Goal: Information Seeking & Learning: Learn about a topic

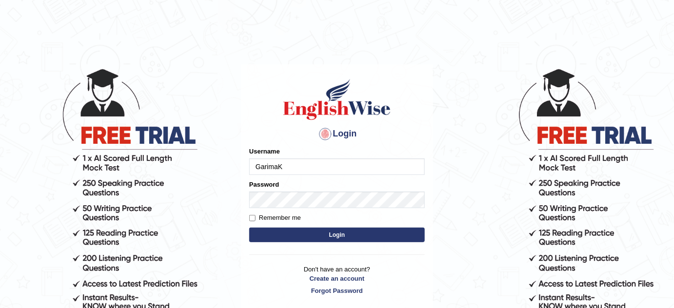
click at [317, 167] on input "GarimaK" at bounding box center [336, 166] width 175 height 17
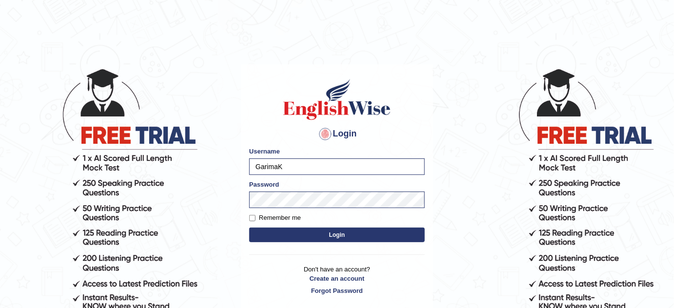
type input "bhagwantbrar"
click at [364, 236] on button "Login" at bounding box center [336, 235] width 175 height 15
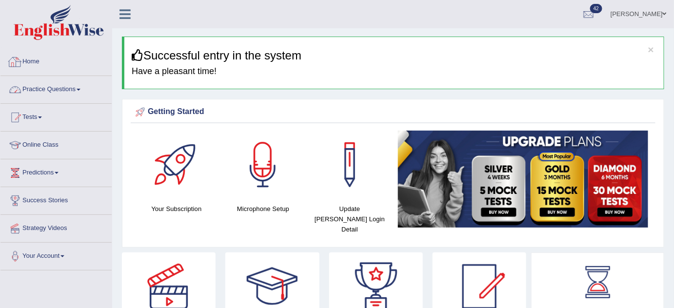
click at [79, 94] on link "Practice Questions" at bounding box center [55, 88] width 111 height 24
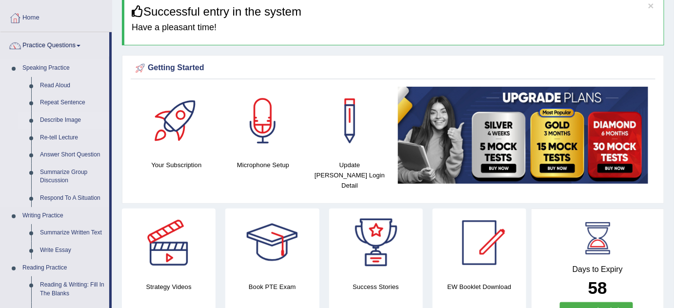
scroll to position [88, 0]
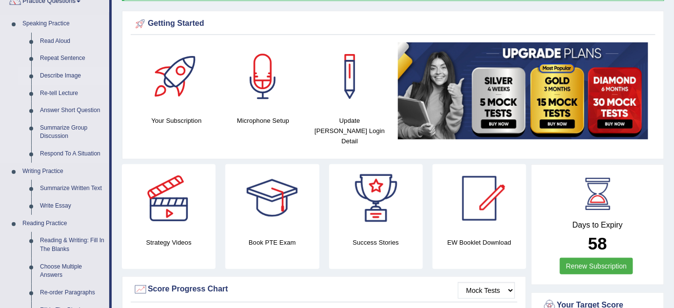
click at [67, 76] on link "Describe Image" at bounding box center [73, 76] width 74 height 18
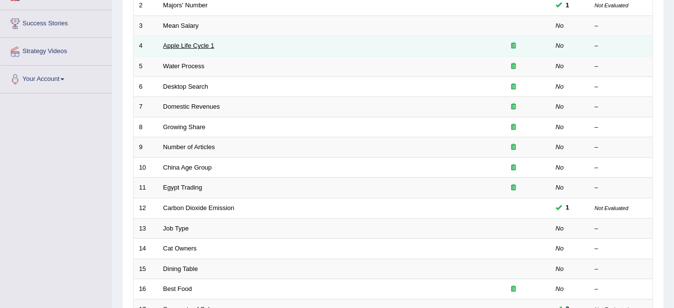
drag, startPoint x: 0, startPoint y: 0, endPoint x: 198, endPoint y: 45, distance: 203.4
click at [198, 45] on link "Apple Life Cycle 1" at bounding box center [188, 45] width 51 height 7
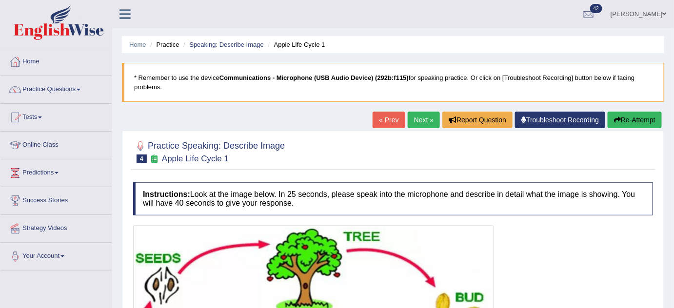
click at [421, 114] on link "Next »" at bounding box center [423, 120] width 32 height 17
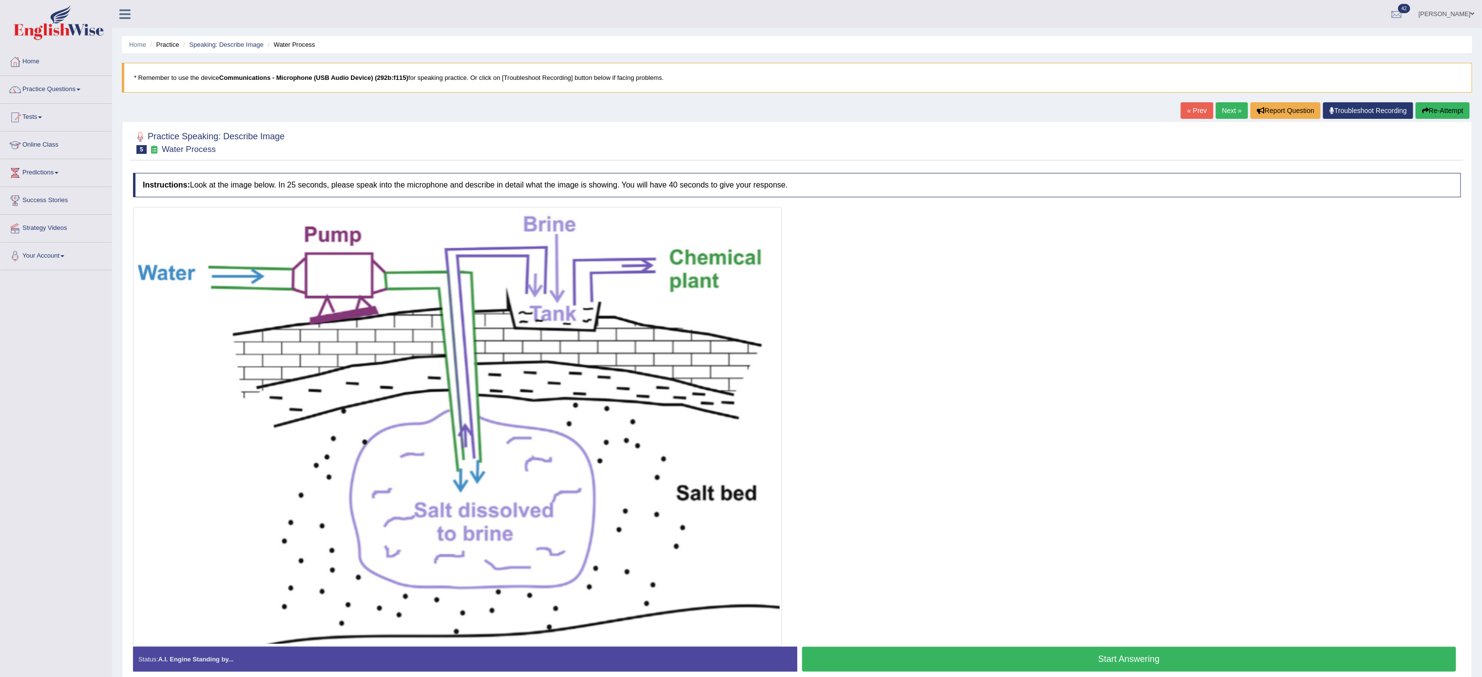
click at [673, 203] on div "Instructions: Look at the image below. In 25 seconds, please speak into the mic…" at bounding box center [797, 426] width 1333 height 517
click at [673, 116] on link "Next »" at bounding box center [1232, 110] width 32 height 17
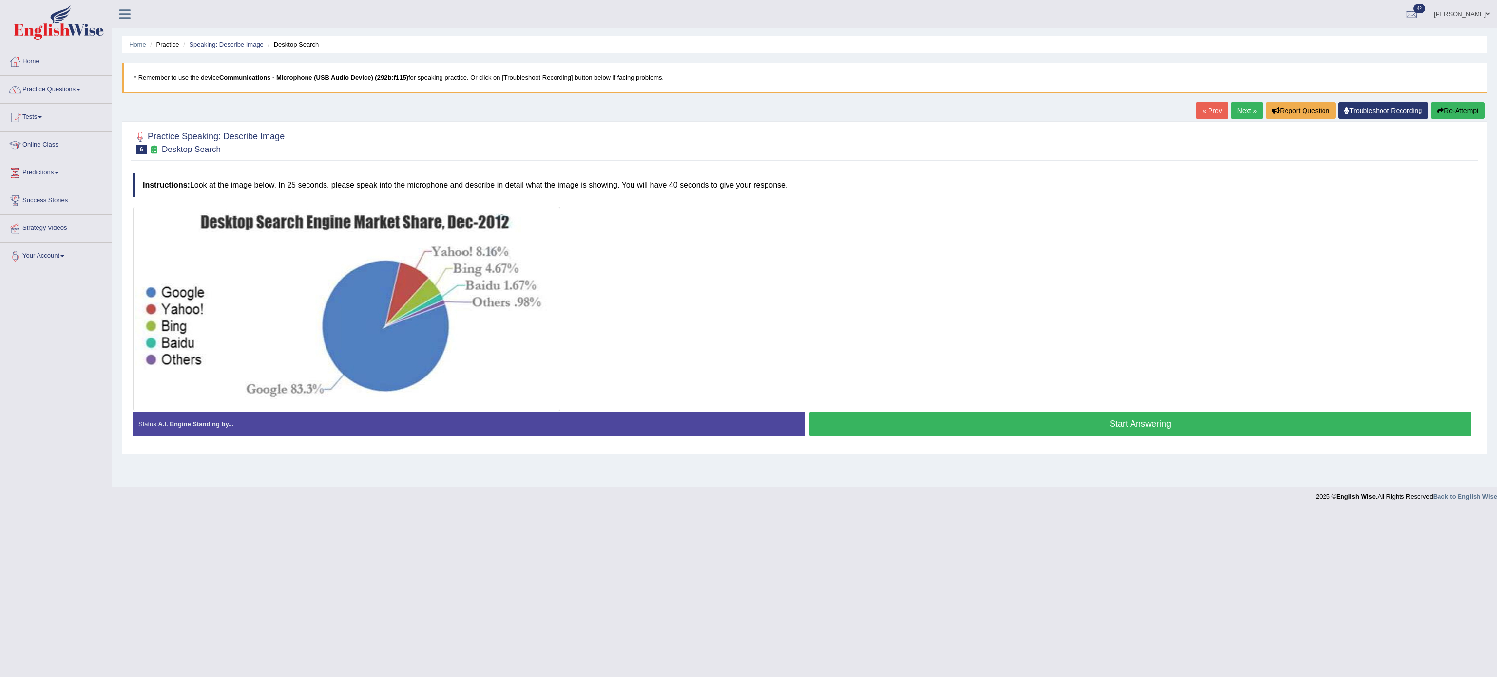
click at [1242, 110] on link "Next »" at bounding box center [1247, 110] width 32 height 17
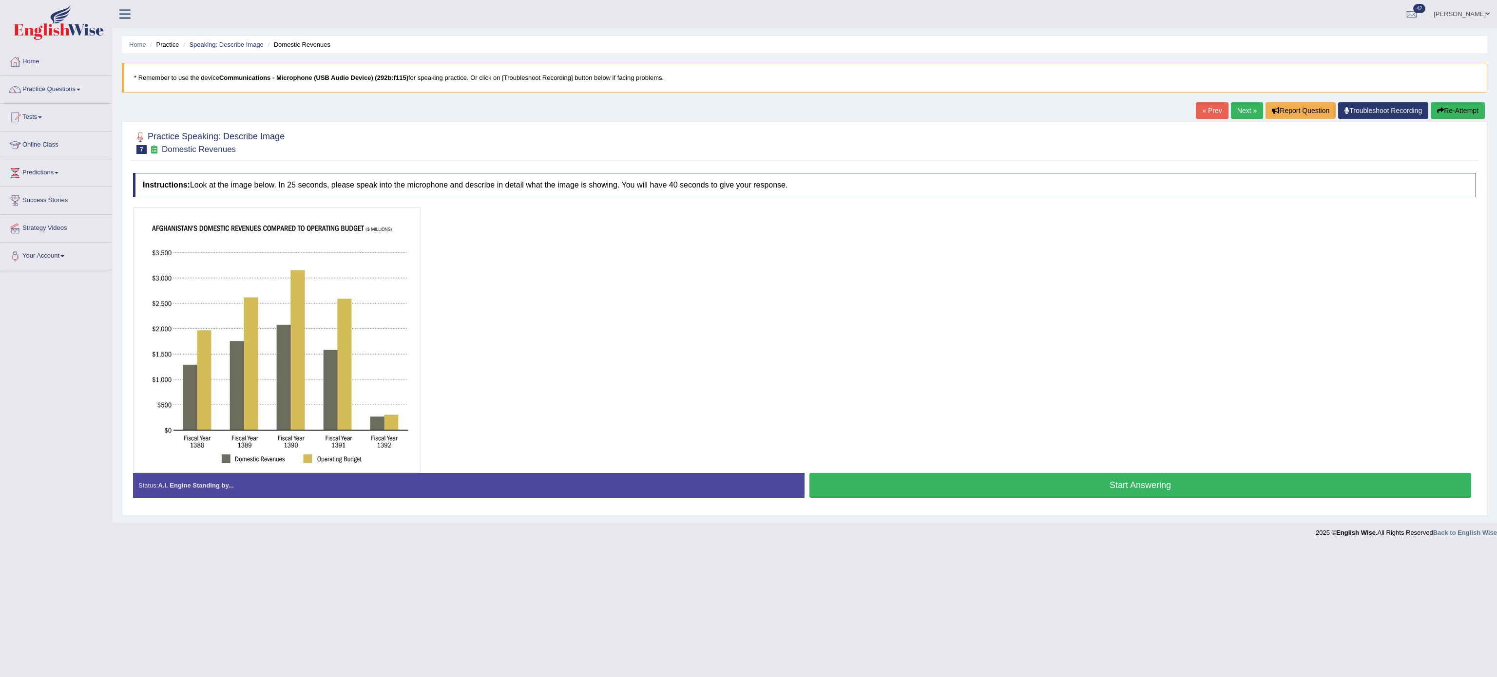
click at [1243, 110] on link "Next »" at bounding box center [1247, 110] width 32 height 17
drag, startPoint x: 0, startPoint y: 0, endPoint x: 1243, endPoint y: 110, distance: 1247.7
click at [1243, 110] on link "Next »" at bounding box center [1247, 110] width 32 height 17
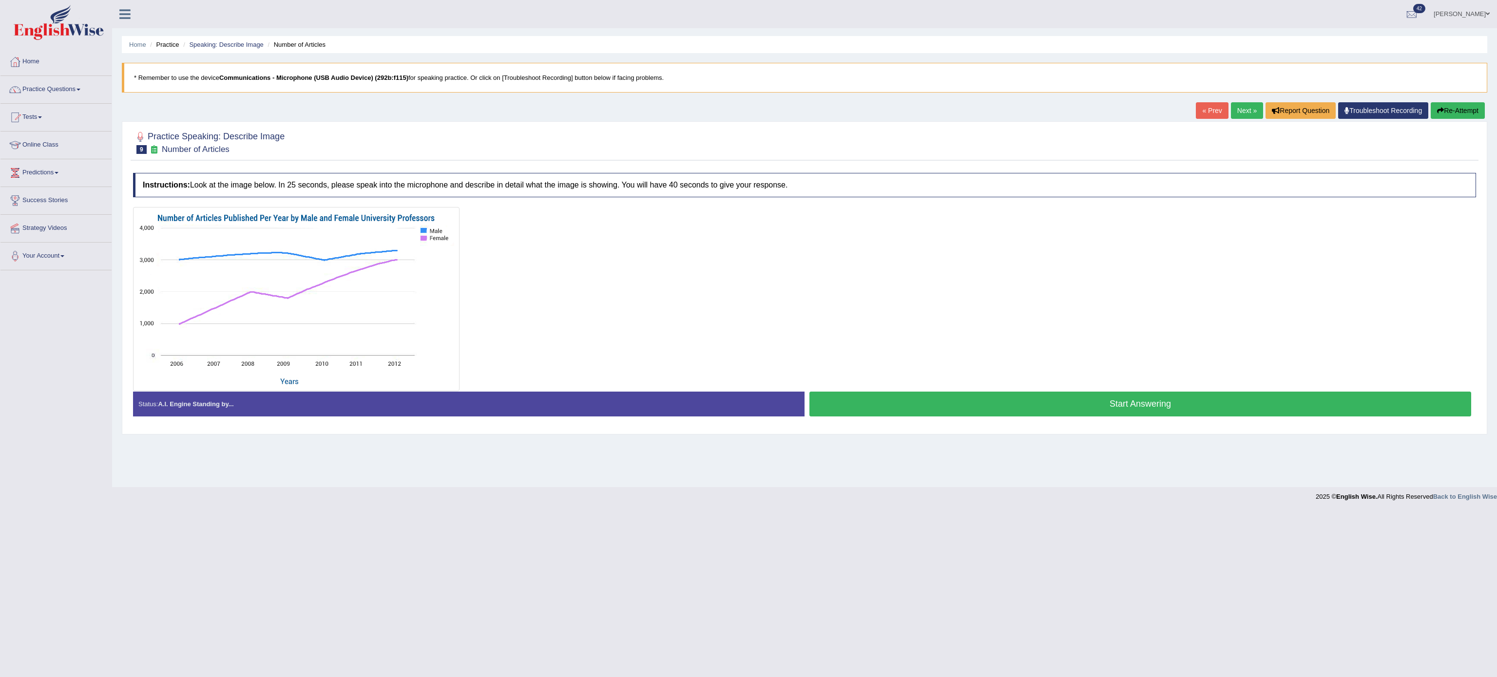
drag, startPoint x: 0, startPoint y: 0, endPoint x: 1224, endPoint y: 114, distance: 1229.6
click at [1231, 114] on link "Next »" at bounding box center [1247, 110] width 32 height 17
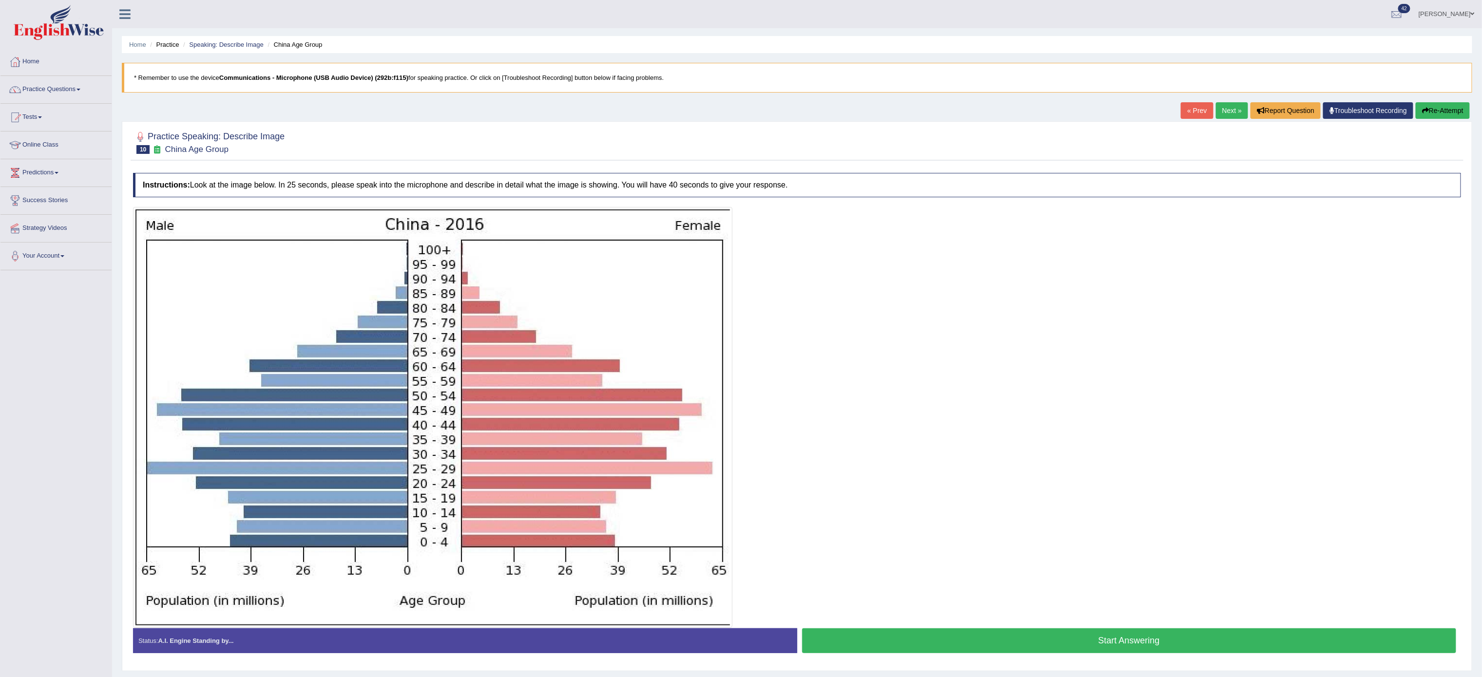
click at [1228, 113] on link "Next »" at bounding box center [1232, 110] width 32 height 17
drag, startPoint x: 0, startPoint y: 0, endPoint x: 1228, endPoint y: 113, distance: 1233.4
click at [1228, 113] on link "Next »" at bounding box center [1232, 110] width 32 height 17
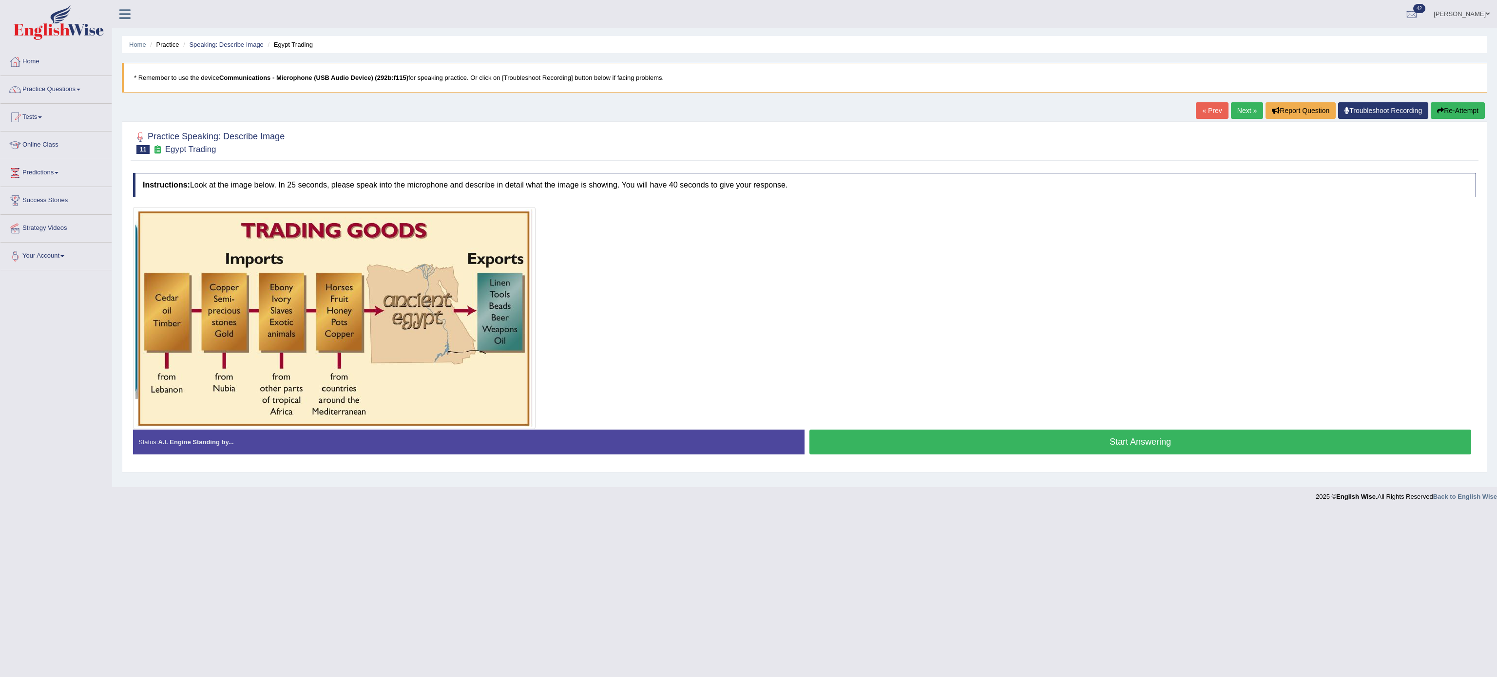
click at [1231, 113] on link "Next »" at bounding box center [1247, 110] width 32 height 17
drag, startPoint x: 0, startPoint y: 0, endPoint x: 1228, endPoint y: 113, distance: 1233.4
click at [1231, 113] on link "Next »" at bounding box center [1247, 110] width 32 height 17
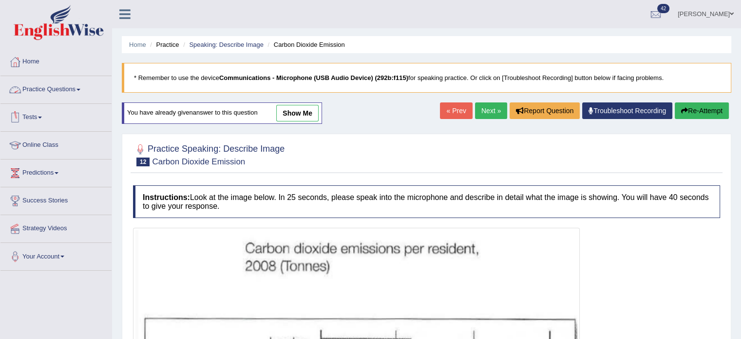
click at [73, 89] on link "Practice Questions" at bounding box center [55, 88] width 111 height 24
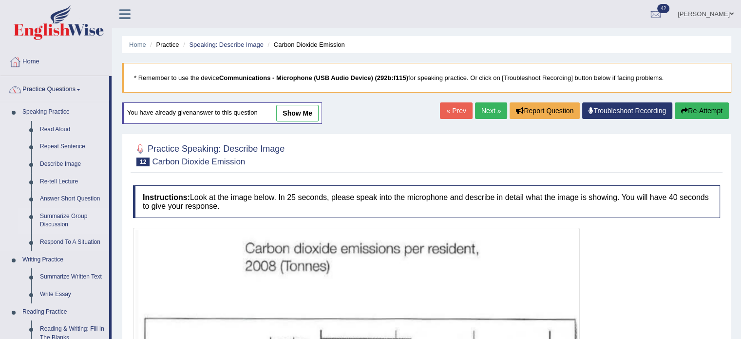
click at [68, 215] on link "Summarize Group Discussion" at bounding box center [73, 221] width 74 height 26
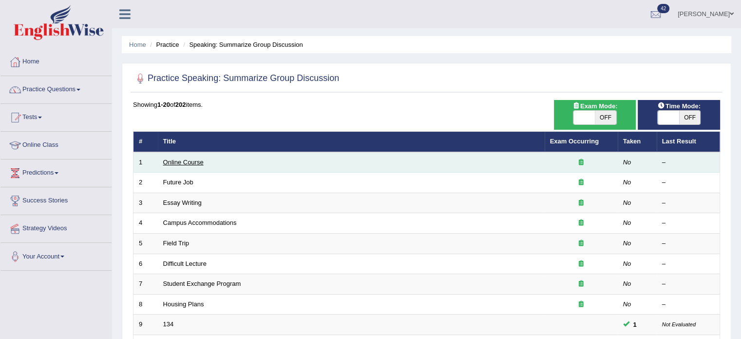
click at [180, 160] on link "Online Course" at bounding box center [183, 161] width 40 height 7
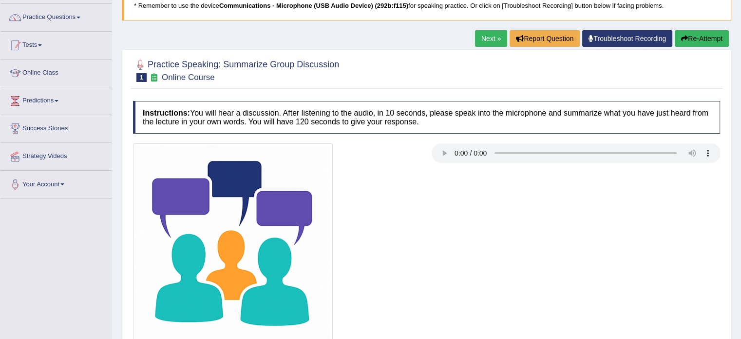
scroll to position [49, 0]
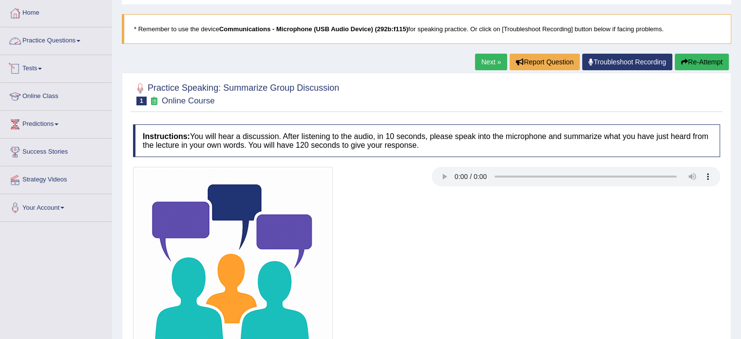
click at [77, 40] on link "Practice Questions" at bounding box center [55, 39] width 111 height 24
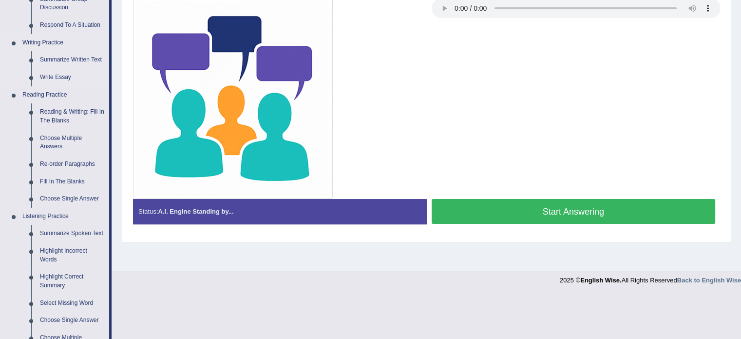
scroll to position [195, 0]
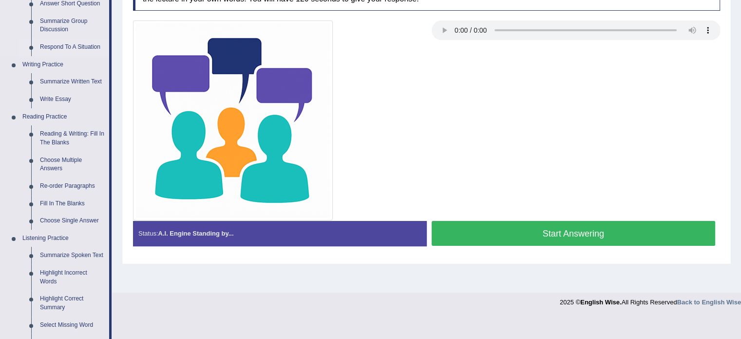
click at [81, 46] on link "Respond To A Situation" at bounding box center [73, 48] width 74 height 18
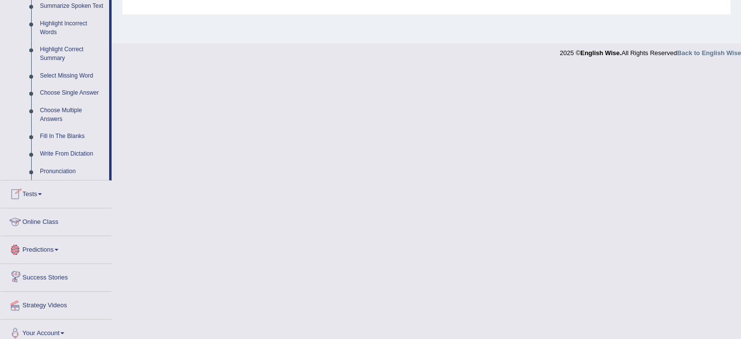
scroll to position [452, 0]
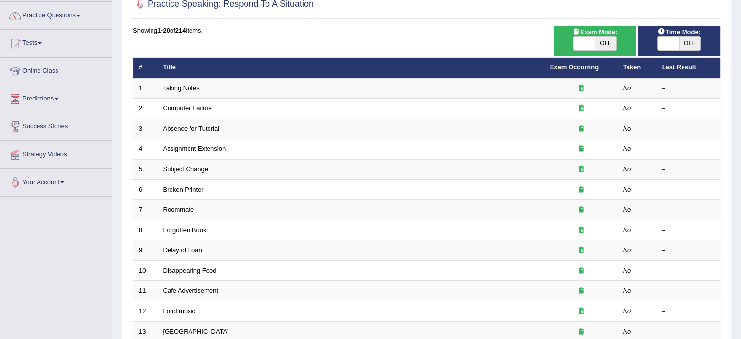
scroll to position [97, 0]
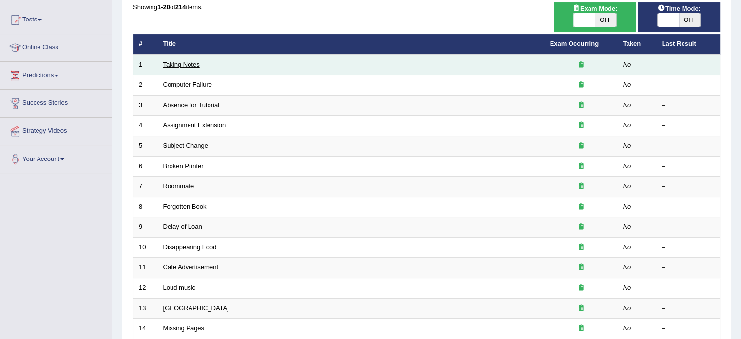
drag, startPoint x: 194, startPoint y: 64, endPoint x: 193, endPoint y: 58, distance: 5.4
click at [194, 63] on link "Taking Notes" at bounding box center [181, 64] width 37 height 7
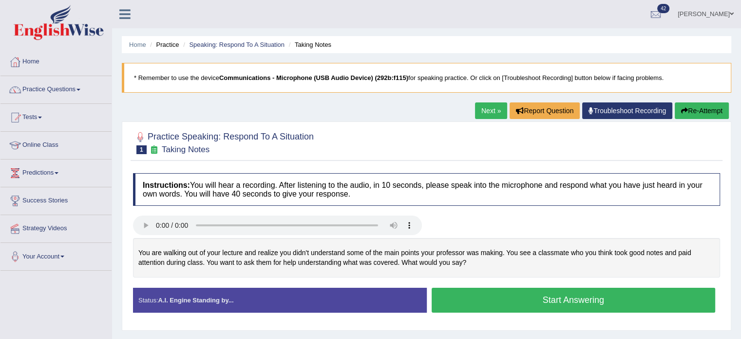
click at [480, 105] on link "Next »" at bounding box center [491, 110] width 32 height 17
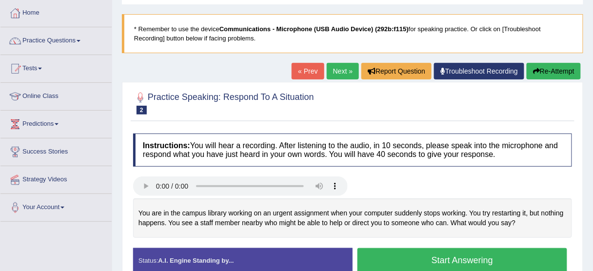
drag, startPoint x: 516, startPoint y: 1, endPoint x: 442, endPoint y: 119, distance: 139.3
click at [443, 120] on div "Practice Speaking: Respond To A Situation 2 Computer Failure" at bounding box center [353, 104] width 444 height 34
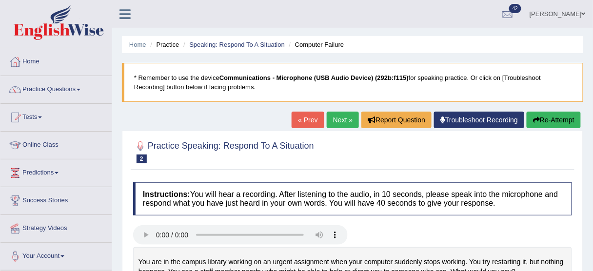
click at [340, 123] on link "Next »" at bounding box center [343, 120] width 32 height 17
